Goal: Find contact information: Find contact information

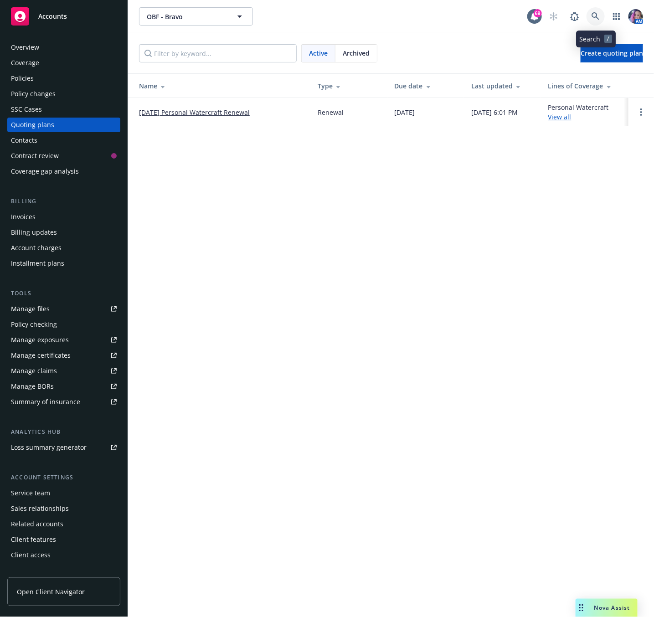
click at [597, 16] on icon at bounding box center [596, 16] width 8 height 8
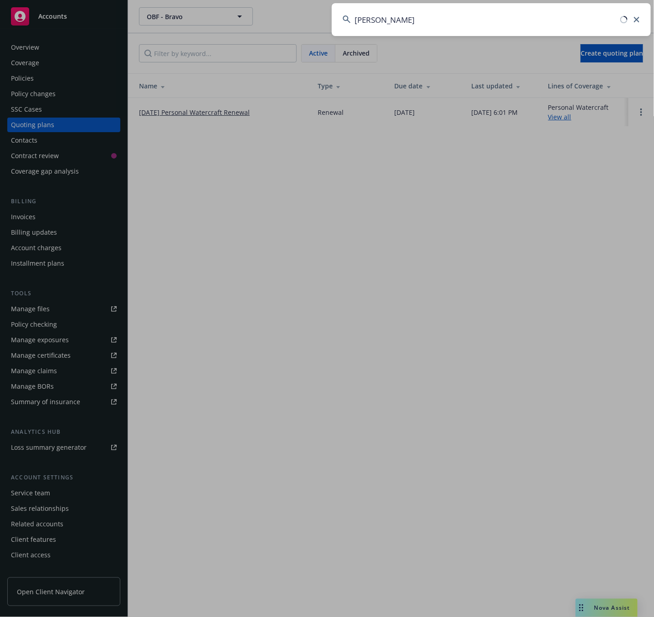
type input "[PERSON_NAME]"
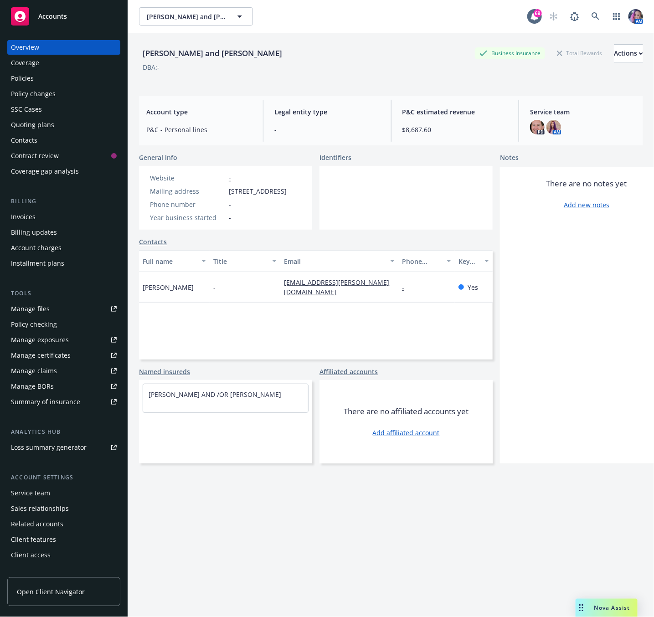
click at [36, 80] on div "Policies" at bounding box center [64, 78] width 106 height 15
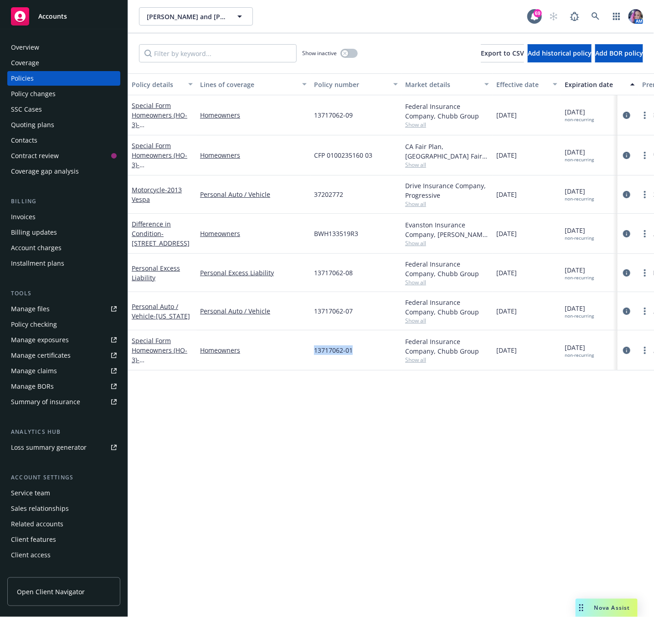
drag, startPoint x: 314, startPoint y: 354, endPoint x: 356, endPoint y: 351, distance: 42.1
click at [356, 351] on div "13717062-01" at bounding box center [356, 351] width 91 height 40
copy span "13717062-01"
click at [590, 16] on link at bounding box center [596, 16] width 18 height 18
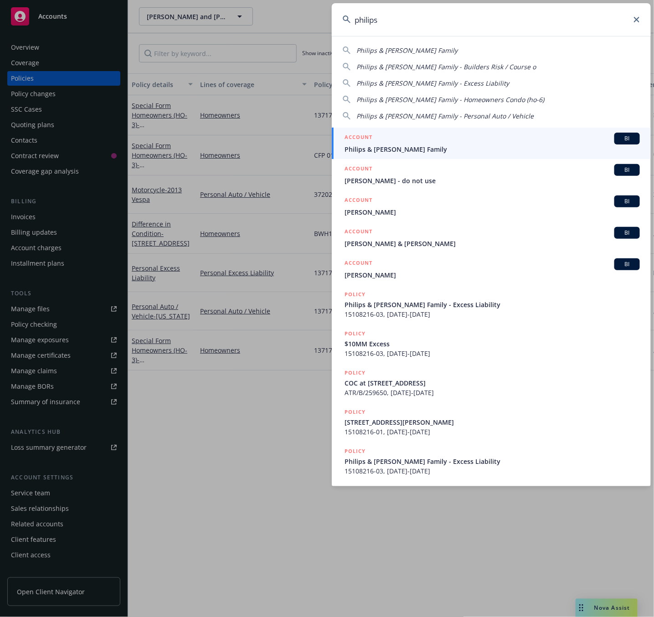
type input "philips"
click at [361, 147] on span "Philips & [PERSON_NAME] Family" at bounding box center [493, 150] width 296 height 10
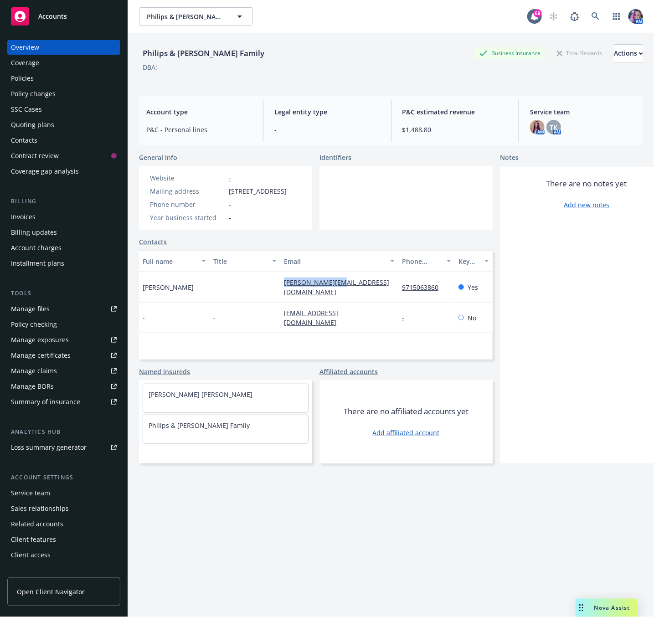
drag, startPoint x: 275, startPoint y: 296, endPoint x: 345, endPoint y: 300, distance: 69.5
click at [345, 300] on div "[PERSON_NAME] [PERSON_NAME][EMAIL_ADDRESS][DOMAIN_NAME] 9715063860 Yes" at bounding box center [316, 287] width 354 height 31
copy link "[PERSON_NAME][EMAIL_ADDRESS][DOMAIN_NAME]"
